Goal: Task Accomplishment & Management: Complete application form

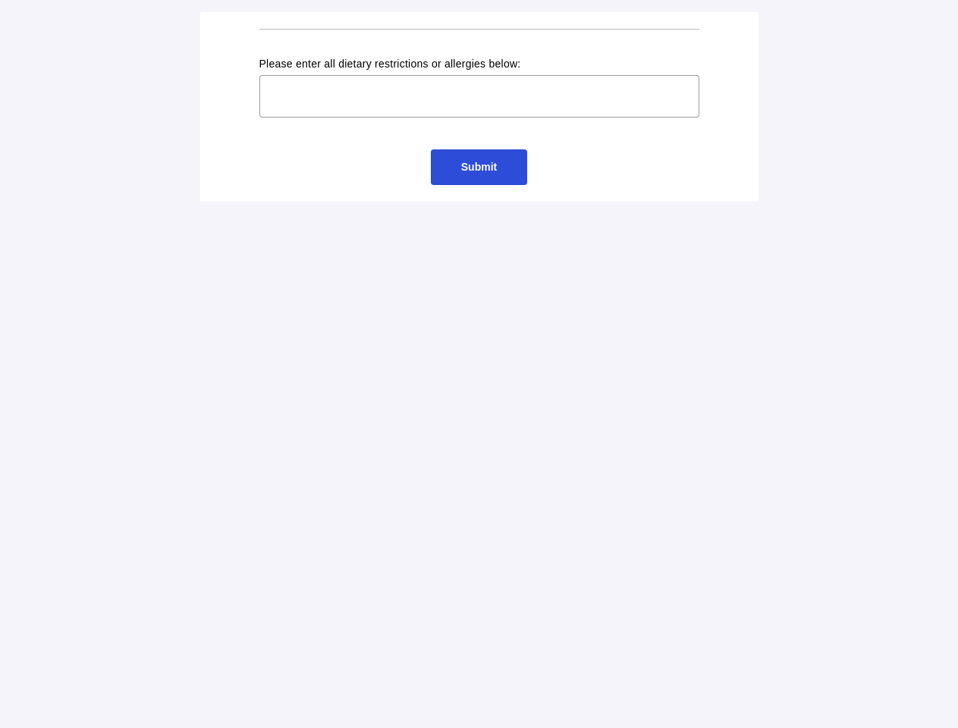
click at [479, 107] on input "text" at bounding box center [479, 96] width 440 height 42
click at [479, 96] on input "text" at bounding box center [479, 96] width 440 height 42
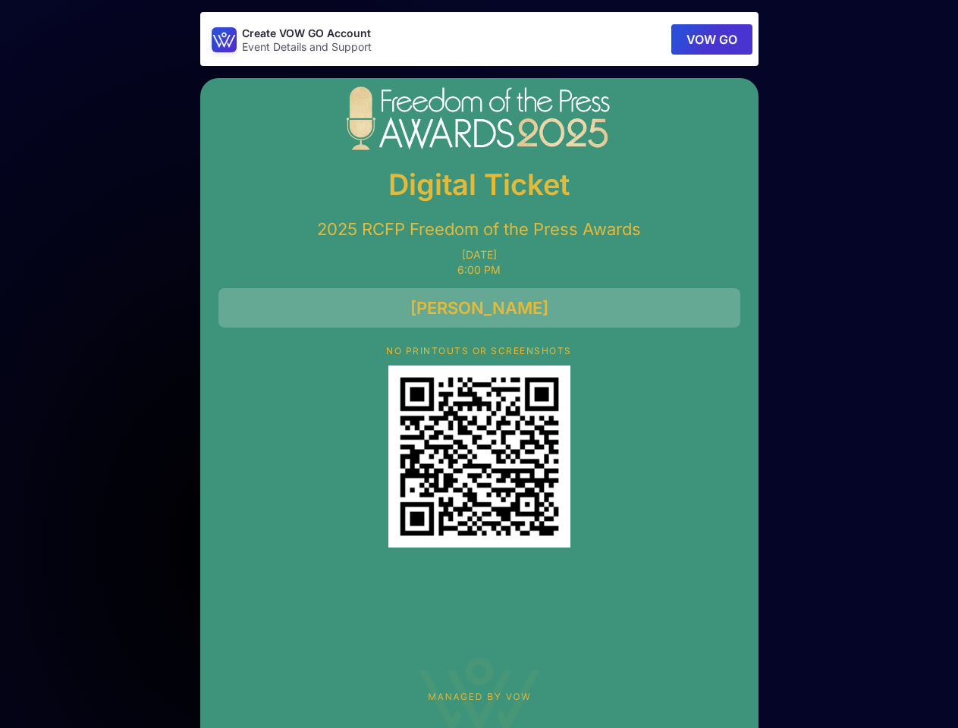
click at [710, 39] on button "VOW GO" at bounding box center [711, 39] width 81 height 30
